Goal: Transaction & Acquisition: Obtain resource

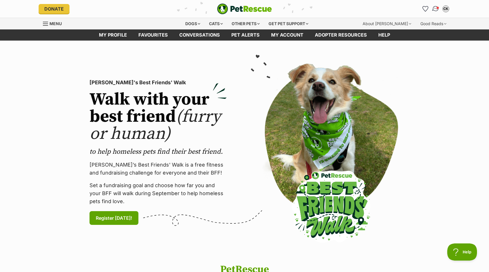
click at [432, 10] on img "Conversations" at bounding box center [436, 8] width 8 height 7
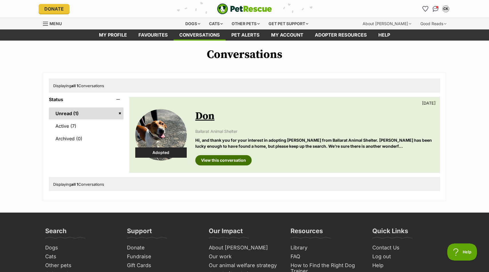
click at [243, 158] on link "View this conversation" at bounding box center [223, 160] width 56 height 10
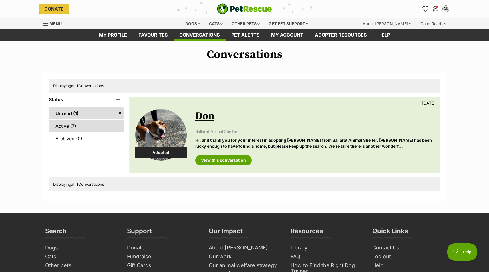
click at [106, 125] on link "Active (7)" at bounding box center [86, 126] width 75 height 12
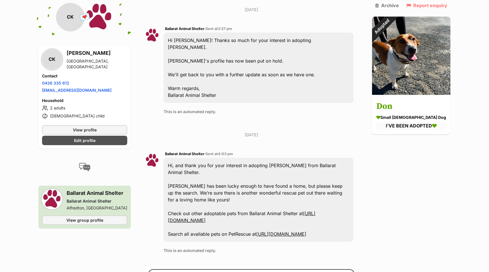
scroll to position [512, 0]
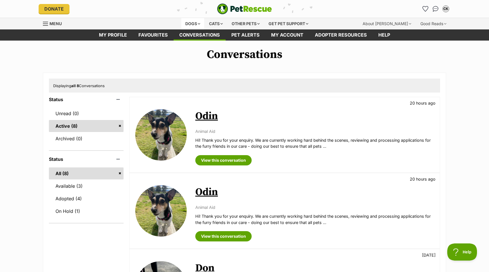
click at [195, 21] on div "Dogs" at bounding box center [192, 23] width 23 height 11
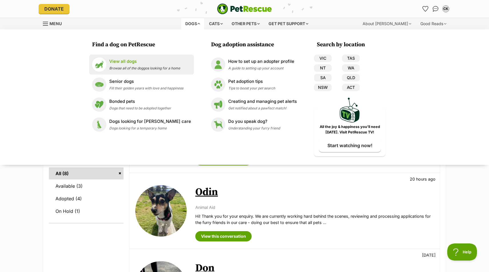
click at [139, 64] on p "View all dogs" at bounding box center [144, 61] width 71 height 7
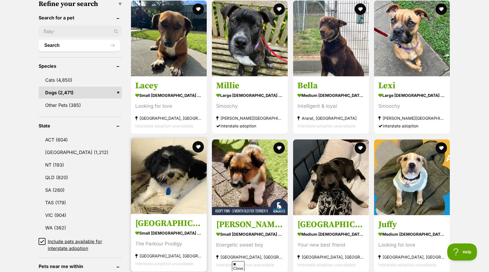
scroll to position [193, 0]
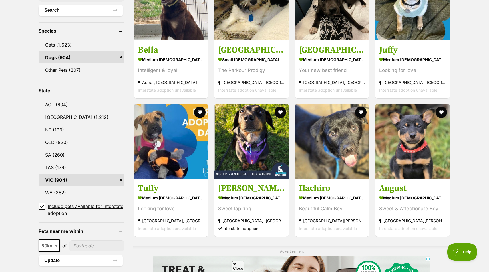
click at [44, 206] on icon at bounding box center [41, 206] width 3 height 3
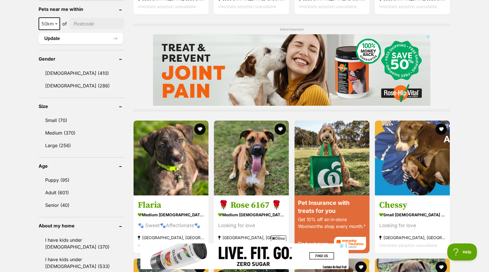
scroll to position [434, 0]
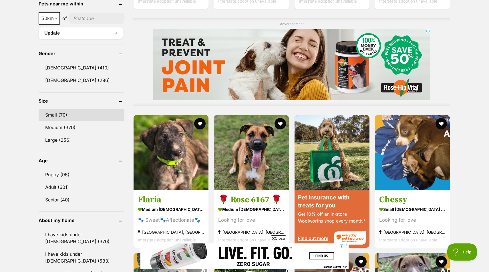
click at [57, 114] on link "Small (70)" at bounding box center [82, 115] width 86 height 12
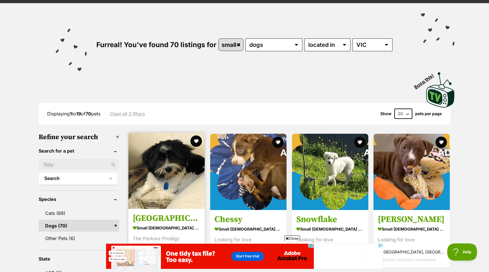
click at [170, 163] on img at bounding box center [166, 171] width 76 height 76
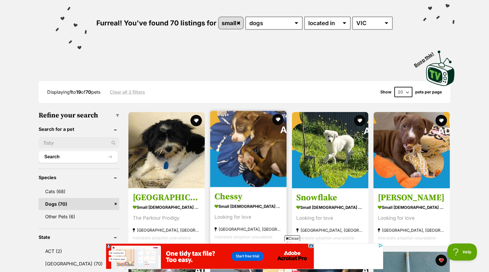
scroll to position [80, 0]
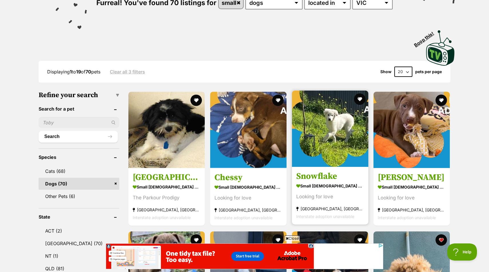
click at [331, 150] on img at bounding box center [330, 129] width 76 height 76
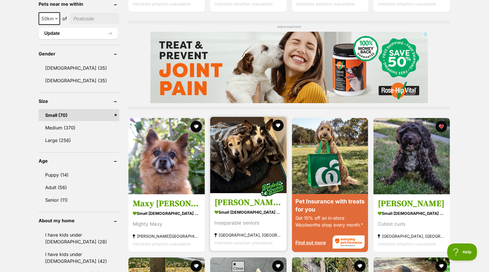
scroll to position [435, 0]
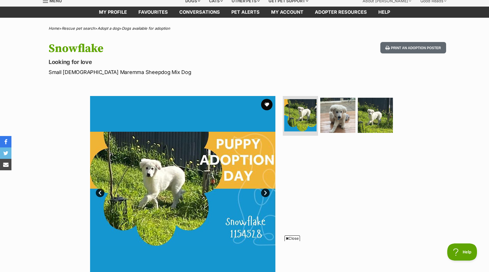
scroll to position [24, 0]
